Goal: Task Accomplishment & Management: Use online tool/utility

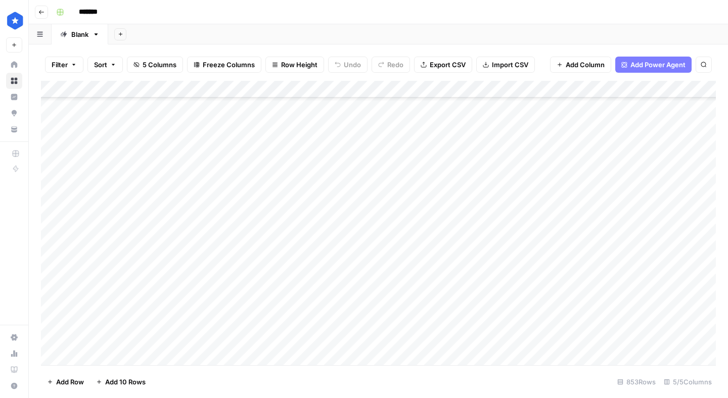
scroll to position [14409, 0]
click at [103, 358] on div "Add Column" at bounding box center [378, 223] width 675 height 285
click at [121, 337] on textarea at bounding box center [277, 341] width 403 height 14
type textarea "**********"
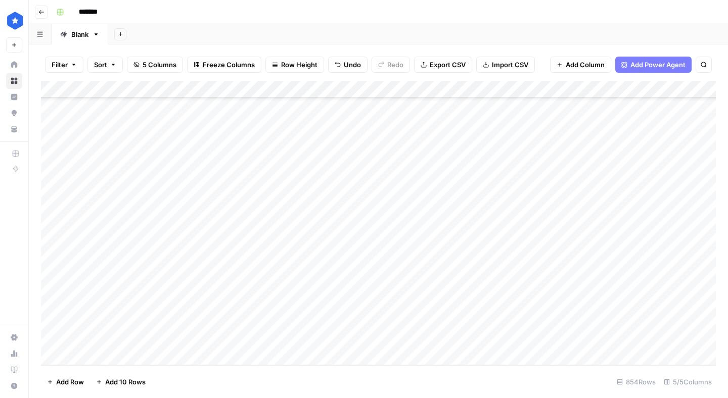
click at [502, 334] on div "Add Column" at bounding box center [378, 223] width 675 height 285
click at [502, 335] on div "Add Column" at bounding box center [378, 223] width 675 height 285
type input "b"
type input "profile"
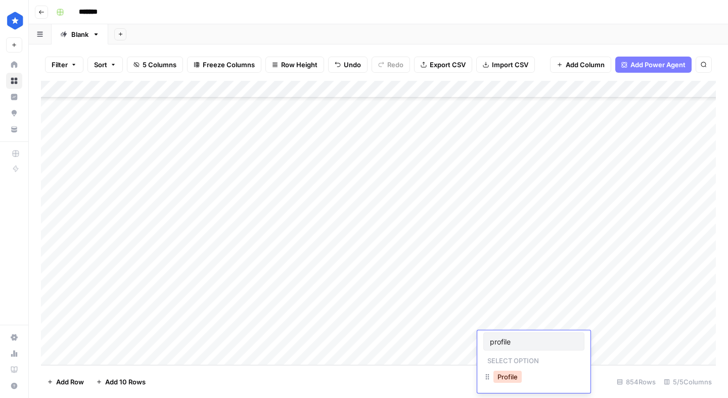
click at [509, 377] on button "Profile" at bounding box center [507, 377] width 28 height 12
click at [441, 343] on div "Add Column" at bounding box center [378, 223] width 675 height 285
click at [612, 339] on div "Add Column" at bounding box center [378, 223] width 675 height 285
click at [75, 384] on span "Add Row" at bounding box center [70, 382] width 28 height 10
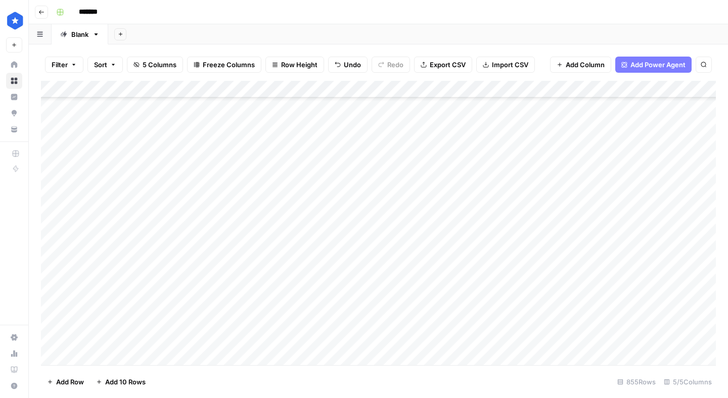
scroll to position [14427, 0]
click at [160, 355] on div "Add Column" at bounding box center [378, 223] width 675 height 285
type textarea "**********"
click at [486, 351] on div "Add Column" at bounding box center [378, 223] width 675 height 285
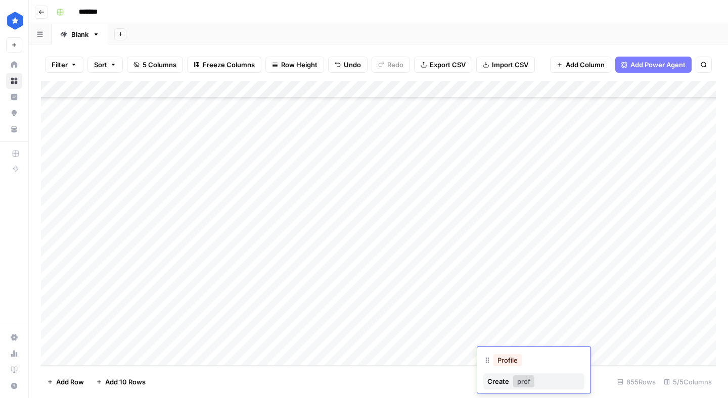
type input "prof"
click at [509, 364] on button "Profile" at bounding box center [507, 360] width 28 height 12
click at [618, 357] on div "Add Column" at bounding box center [378, 223] width 675 height 285
click at [640, 340] on div "Add Column" at bounding box center [378, 223] width 675 height 285
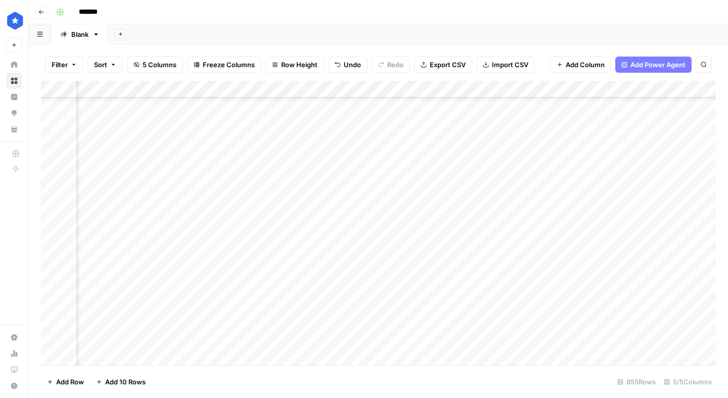
click at [646, 337] on div "Add Column" at bounding box center [378, 223] width 675 height 285
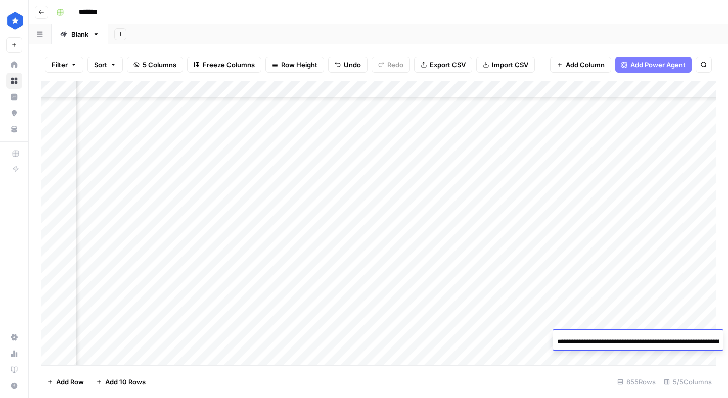
scroll to position [0, 150]
click at [657, 355] on div "Add Column" at bounding box center [378, 223] width 675 height 285
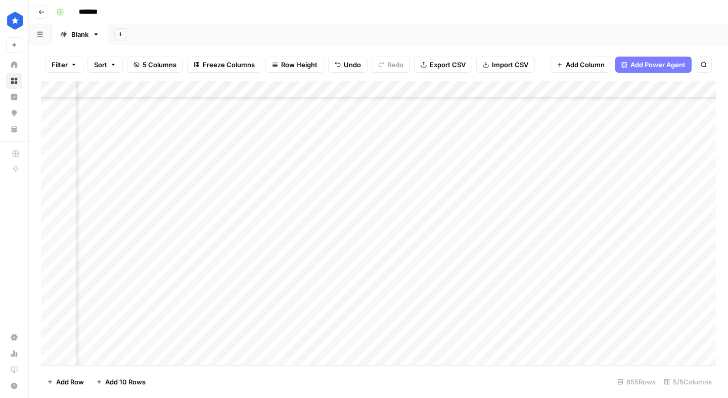
click at [686, 340] on div "Add Column" at bounding box center [378, 223] width 675 height 285
drag, startPoint x: 681, startPoint y: 327, endPoint x: 679, endPoint y: 348, distance: 21.3
click at [679, 348] on div "Add Column" at bounding box center [378, 223] width 675 height 285
